Goal: Task Accomplishment & Management: Manage account settings

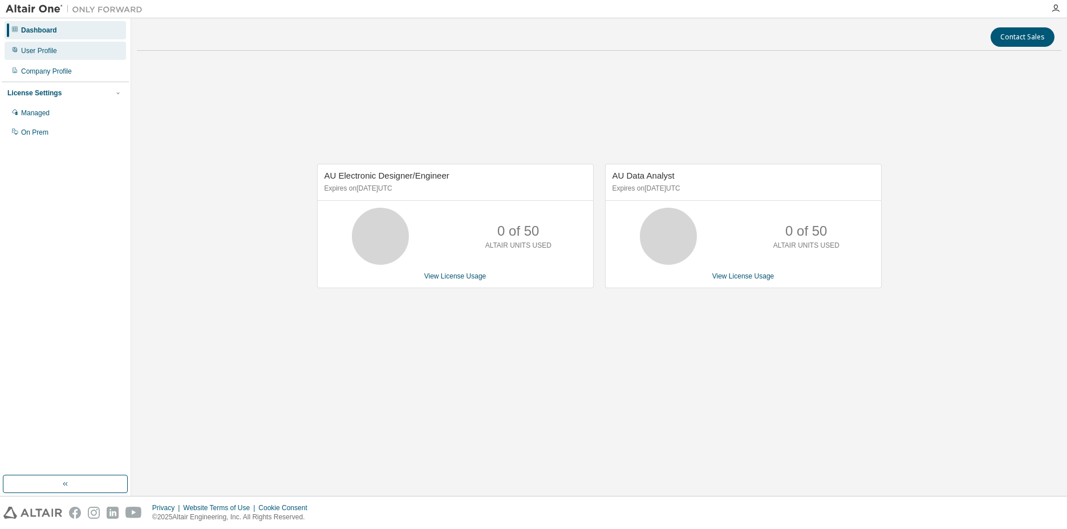
click at [47, 50] on div "User Profile" at bounding box center [39, 50] width 36 height 9
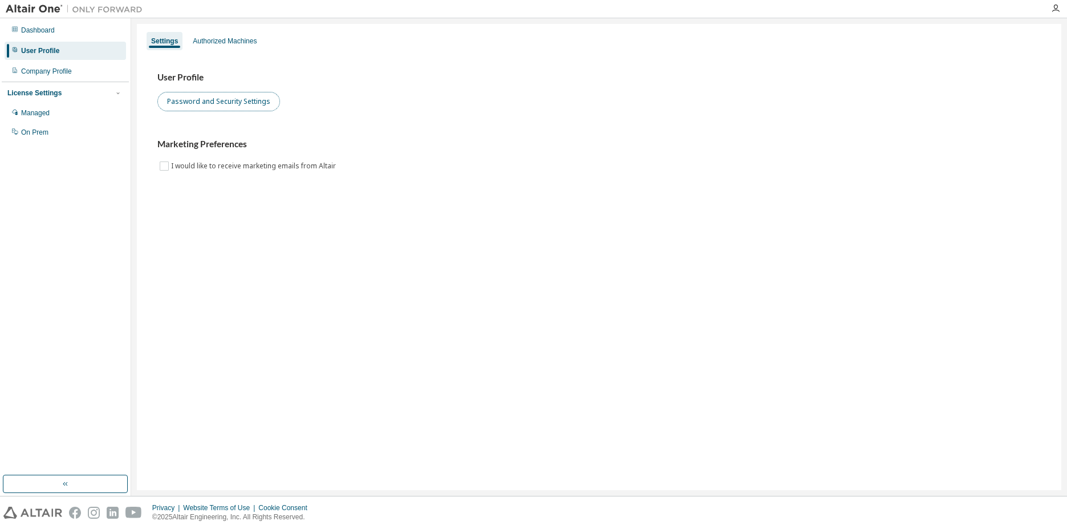
click at [236, 104] on button "Password and Security Settings" at bounding box center [218, 101] width 123 height 19
